Goal: Information Seeking & Learning: Learn about a topic

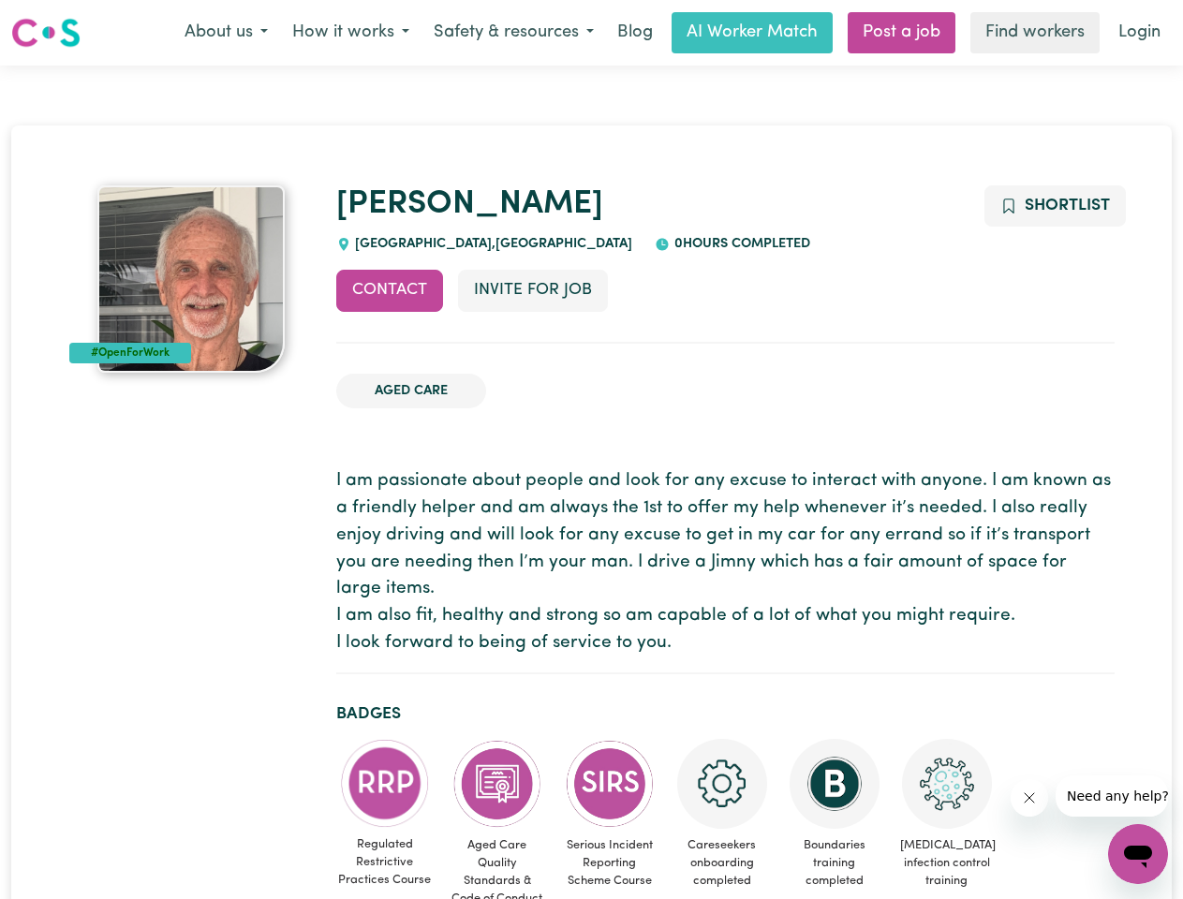
click at [226, 33] on button "About us" at bounding box center [226, 32] width 108 height 39
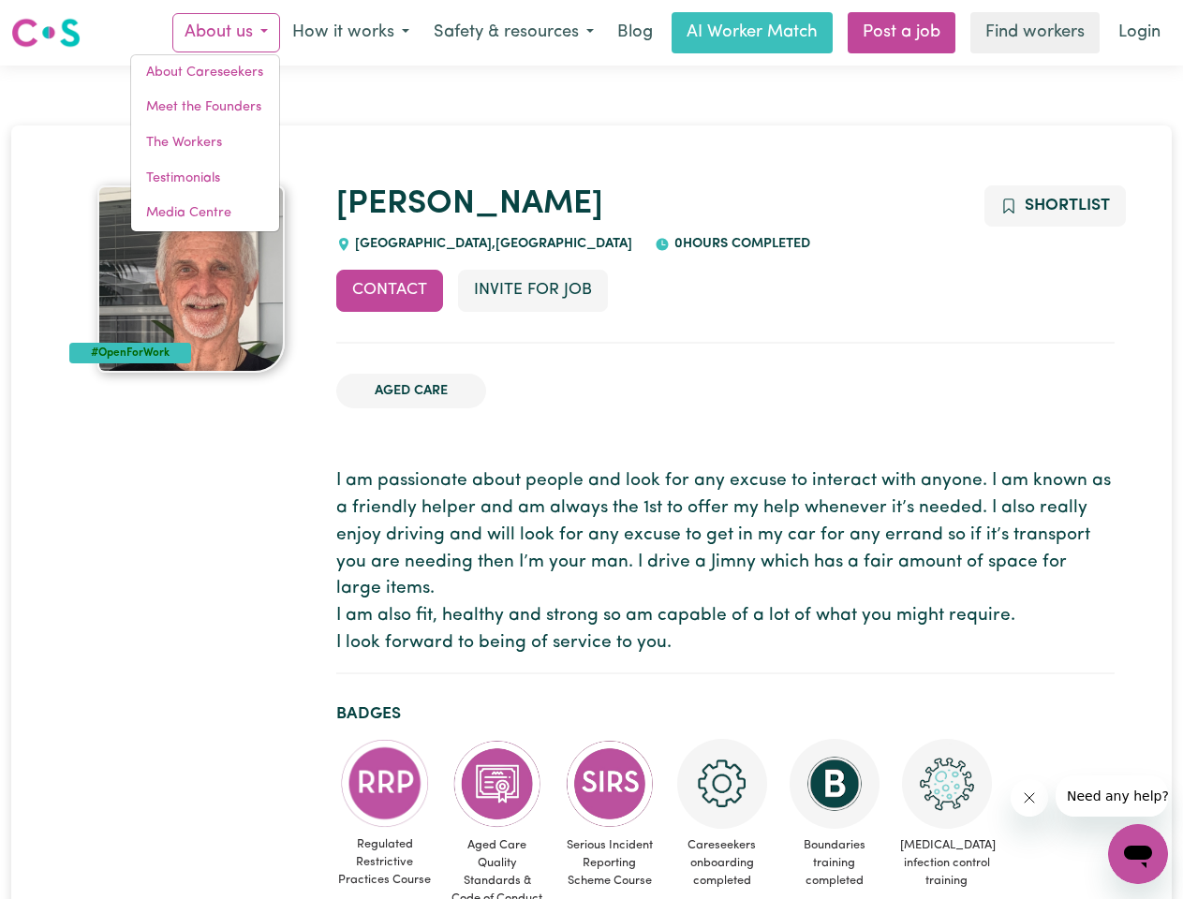
click at [349, 33] on button "How it works" at bounding box center [350, 32] width 141 height 39
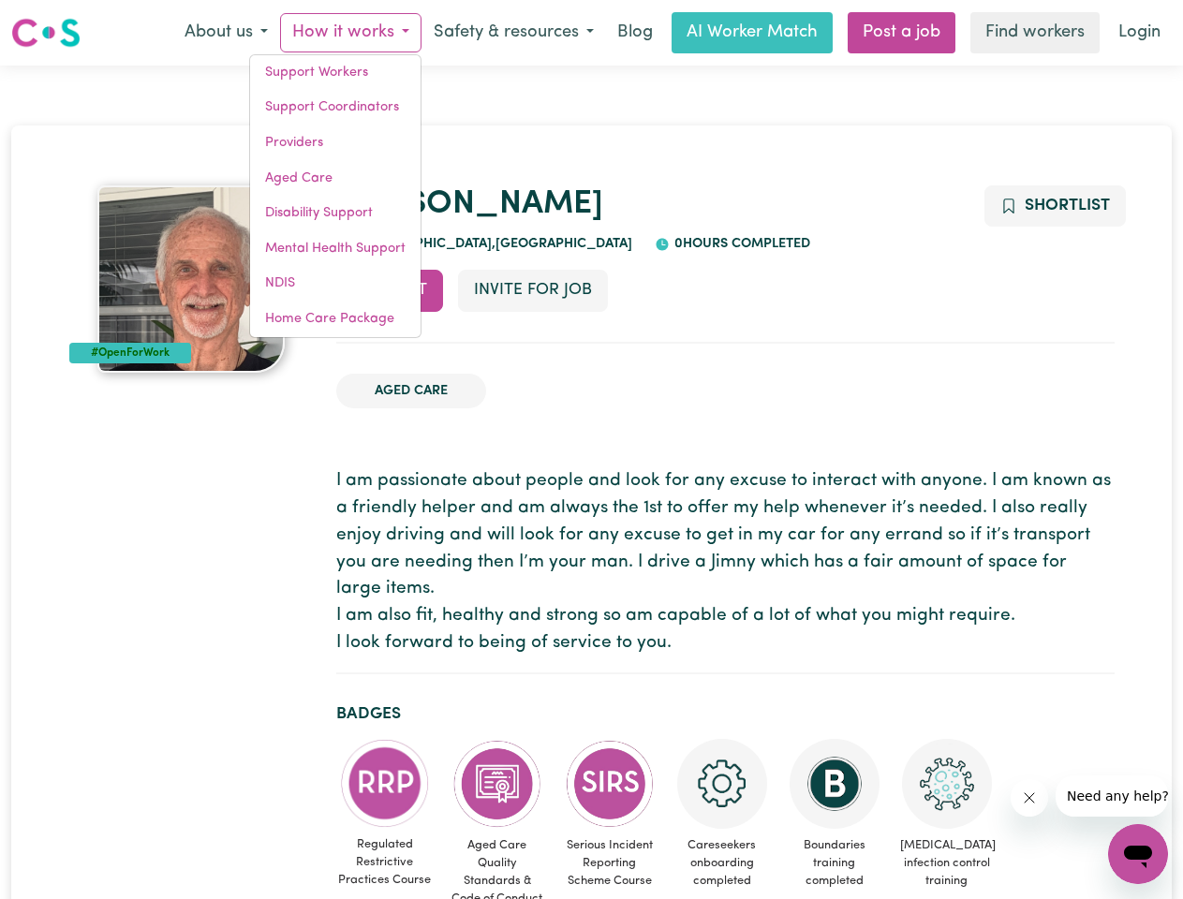
click at [513, 33] on button "Safety & resources" at bounding box center [514, 32] width 185 height 39
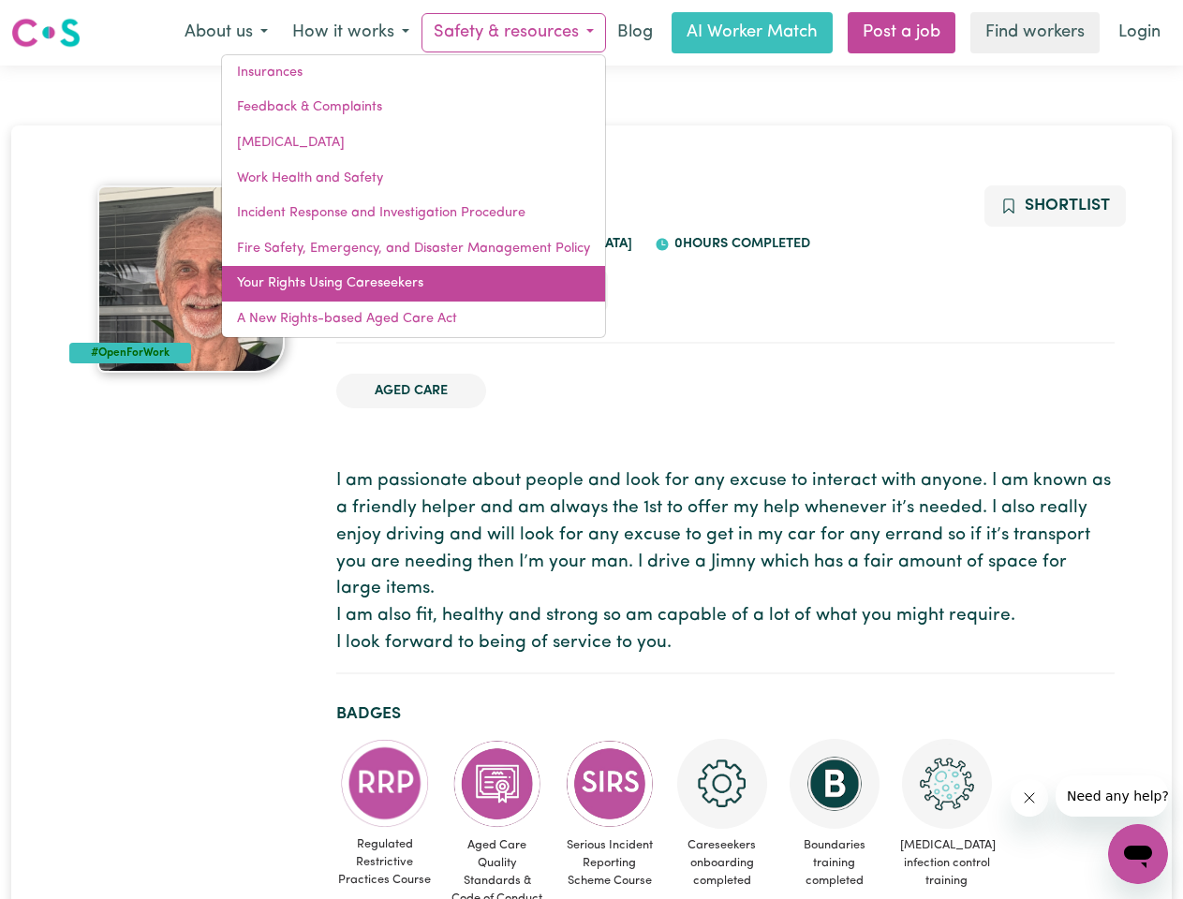
click at [390, 290] on link "Your Rights Using Careseekers" at bounding box center [413, 284] width 383 height 36
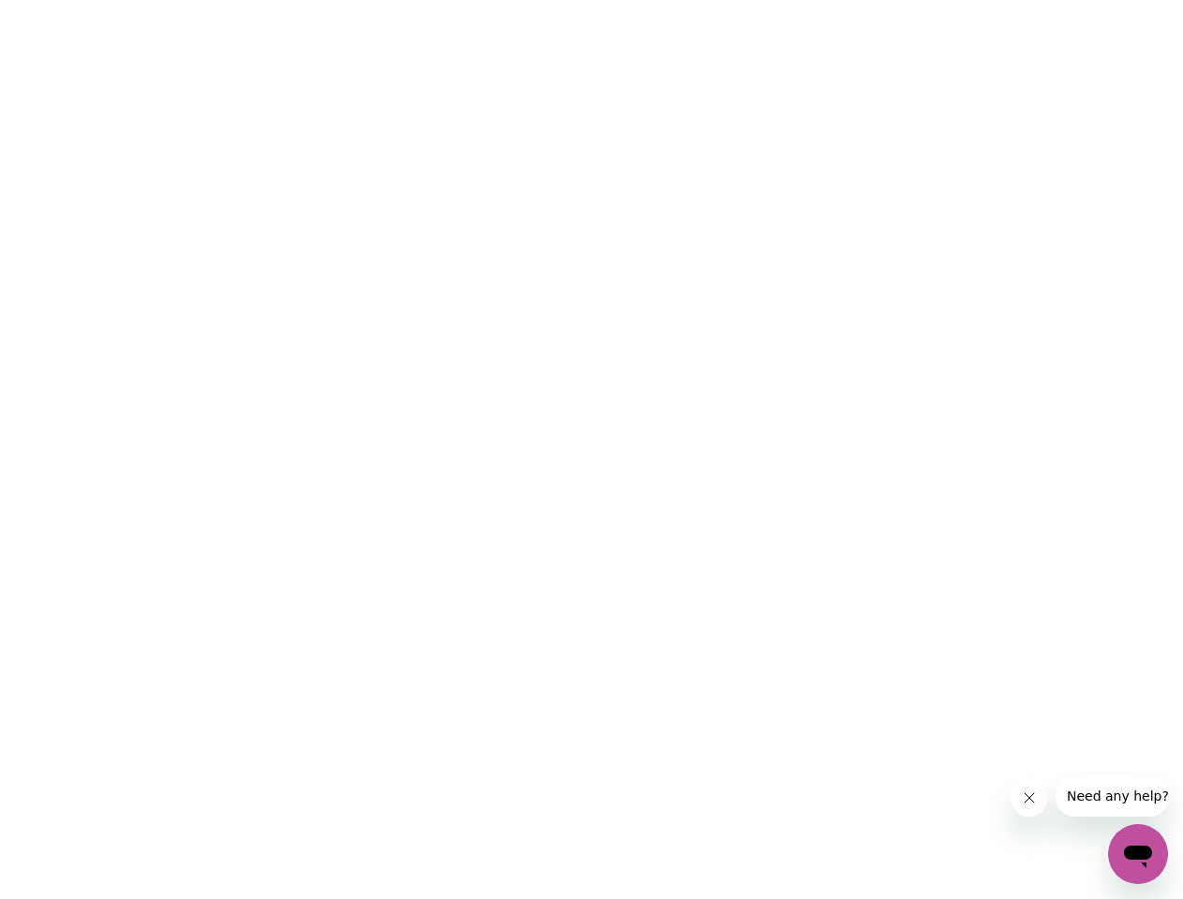
click at [532, 0] on html at bounding box center [591, 0] width 1183 height 0
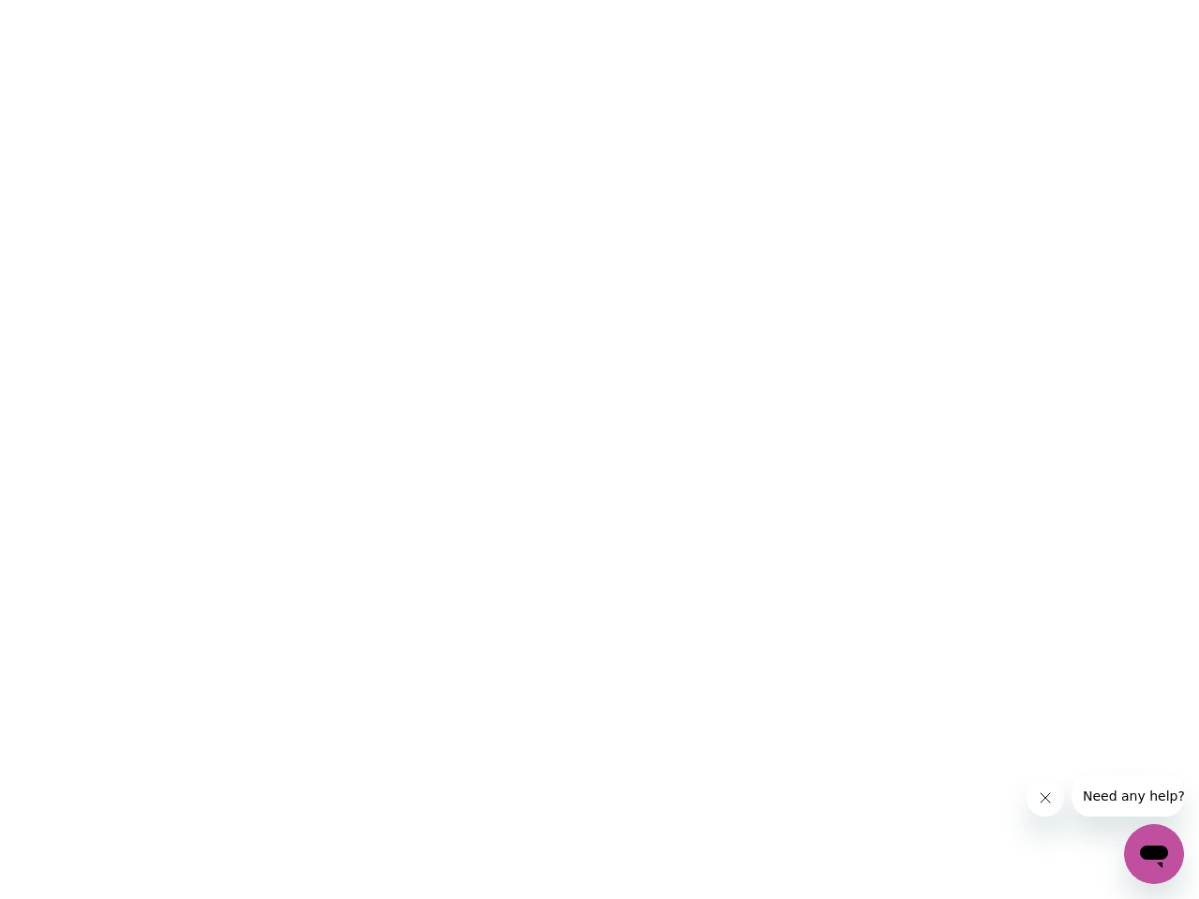
click at [1054, 0] on html at bounding box center [599, 0] width 1199 height 0
click at [385, 0] on html at bounding box center [599, 0] width 1199 height 0
click at [498, 0] on html at bounding box center [599, 0] width 1199 height 0
